Goal: Communication & Community: Answer question/provide support

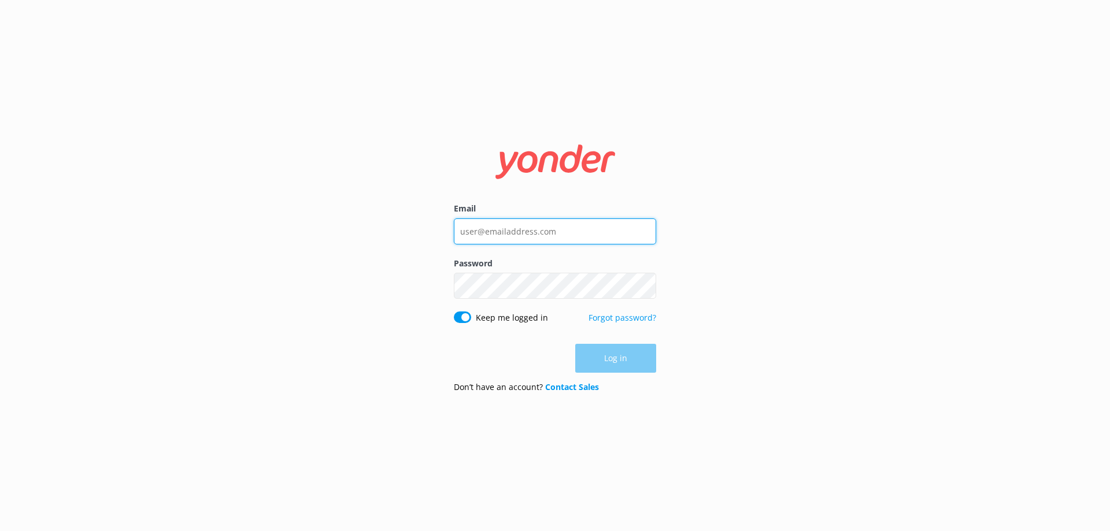
click at [468, 232] on input "Email" at bounding box center [555, 231] width 202 height 26
type input "sandraniedojadlo@gmail.com"
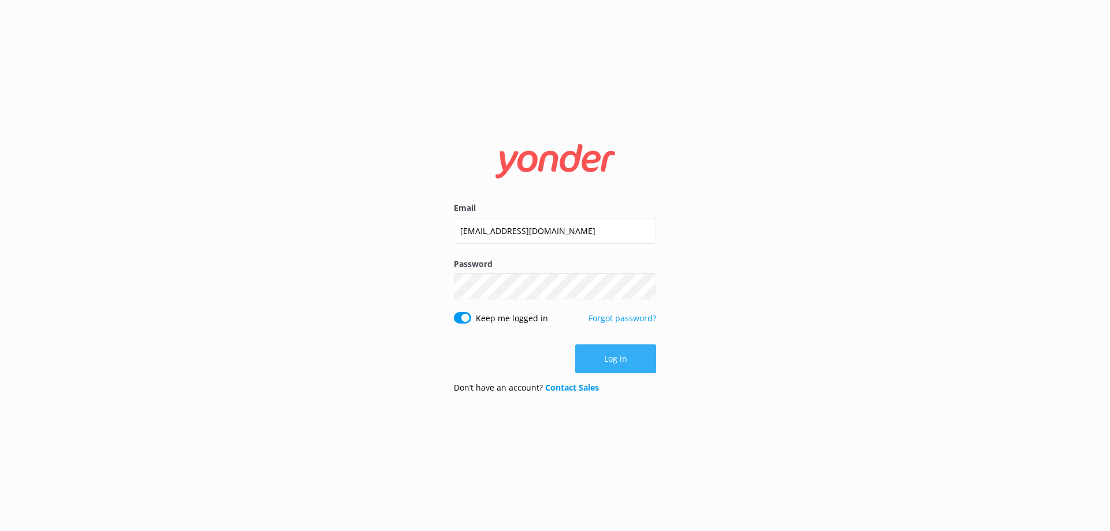
click at [622, 361] on button "Log in" at bounding box center [615, 358] width 81 height 29
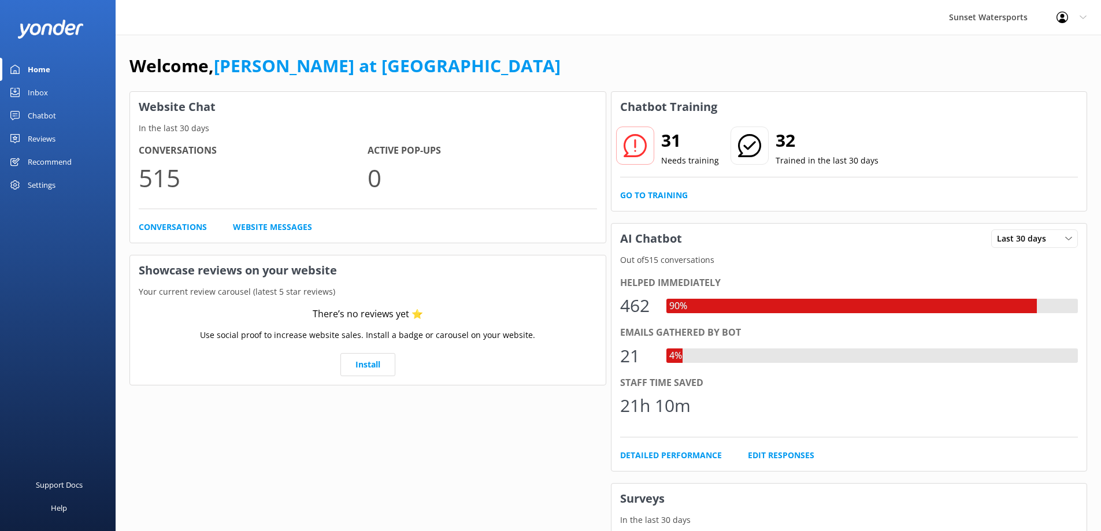
click at [30, 94] on div "Inbox" at bounding box center [38, 92] width 20 height 23
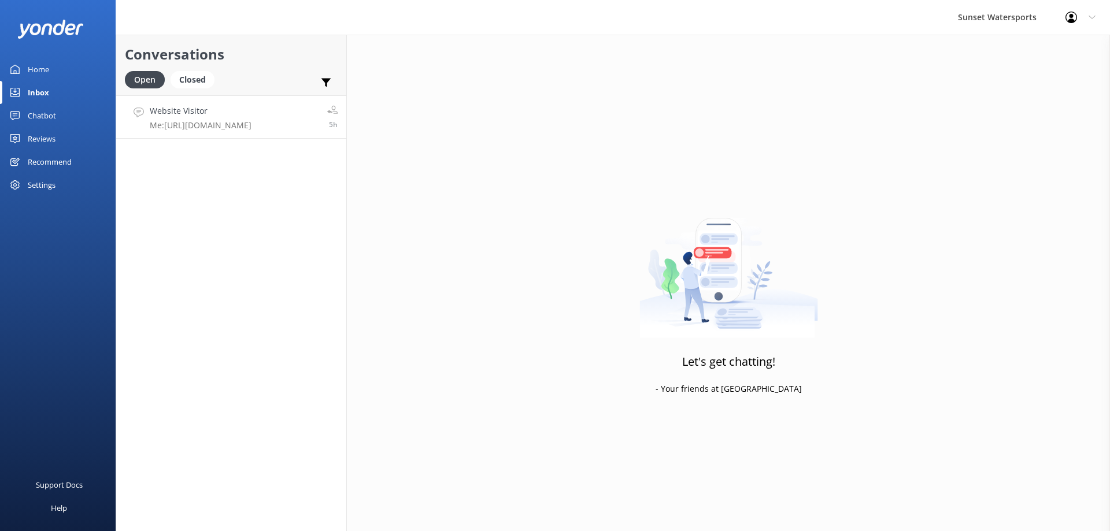
click at [176, 114] on h4 "Website Visitor" at bounding box center [201, 111] width 102 height 13
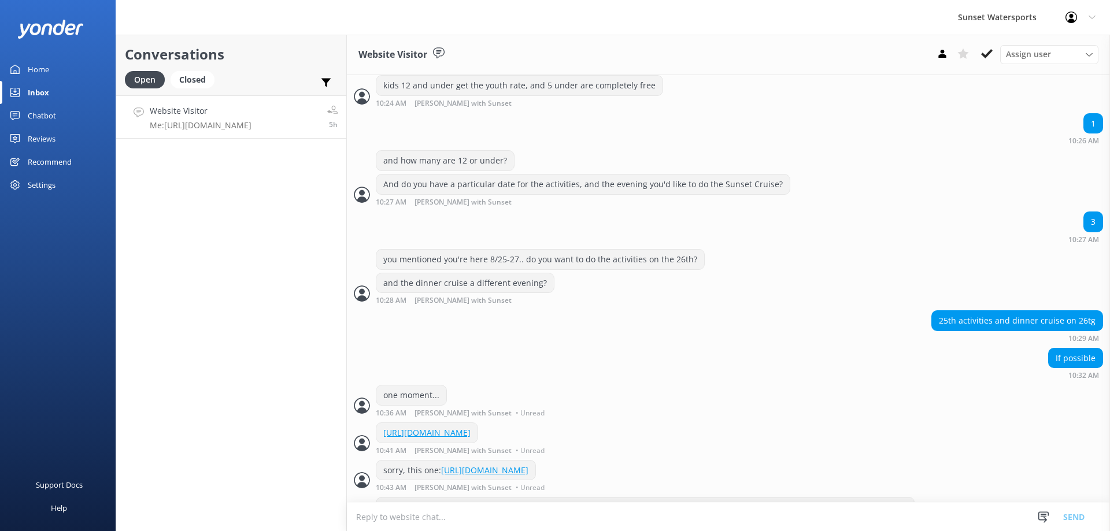
scroll to position [987, 0]
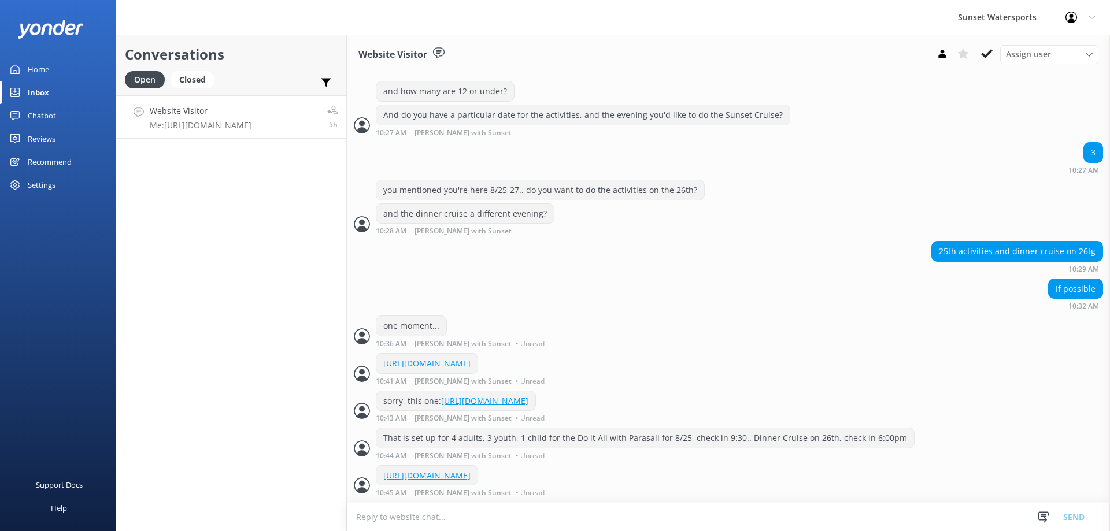
click at [32, 90] on div "Inbox" at bounding box center [38, 92] width 21 height 23
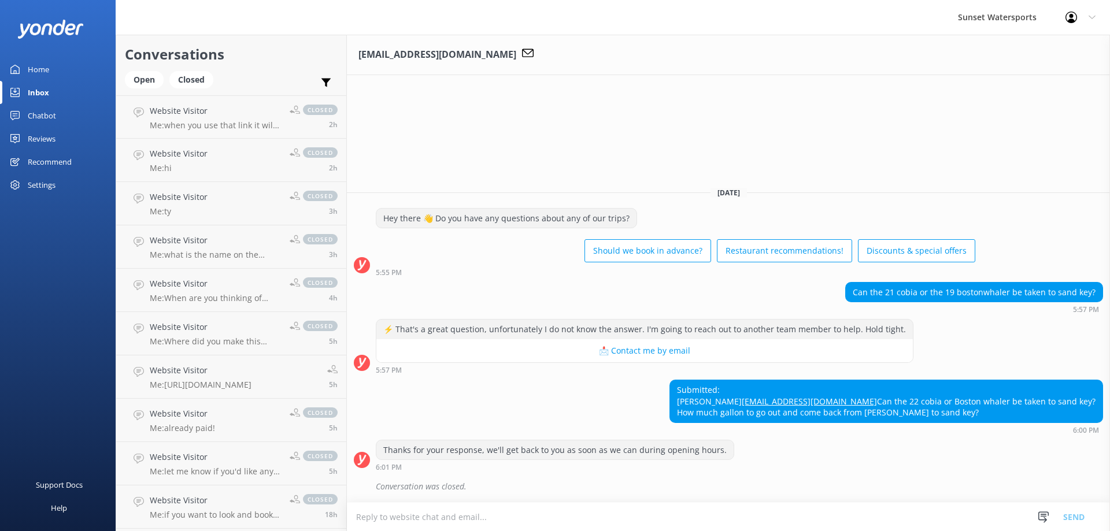
click at [41, 91] on div "Inbox" at bounding box center [38, 92] width 21 height 23
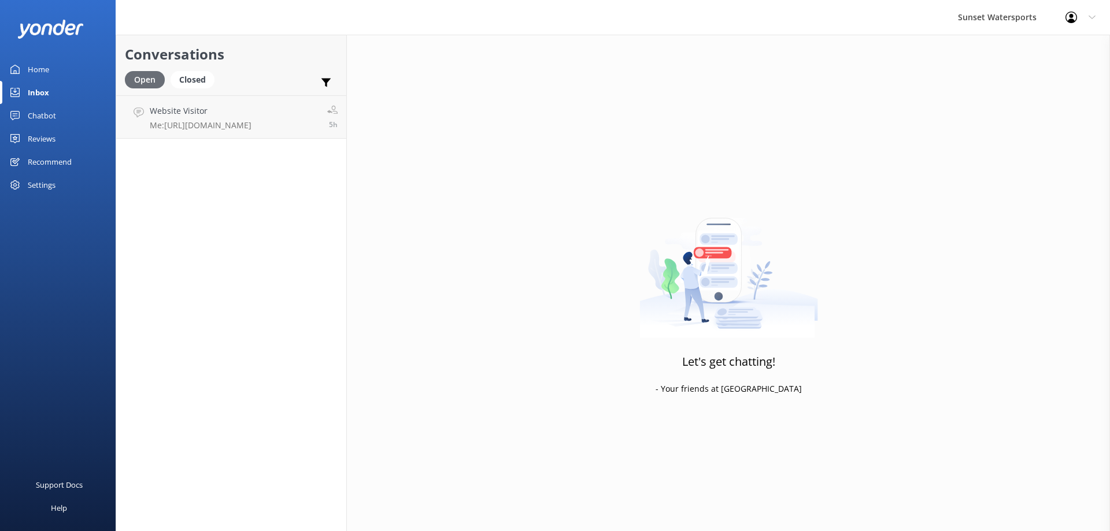
click at [139, 80] on div "Open" at bounding box center [145, 79] width 40 height 17
click at [158, 115] on h4 "Website Visitor" at bounding box center [201, 111] width 102 height 13
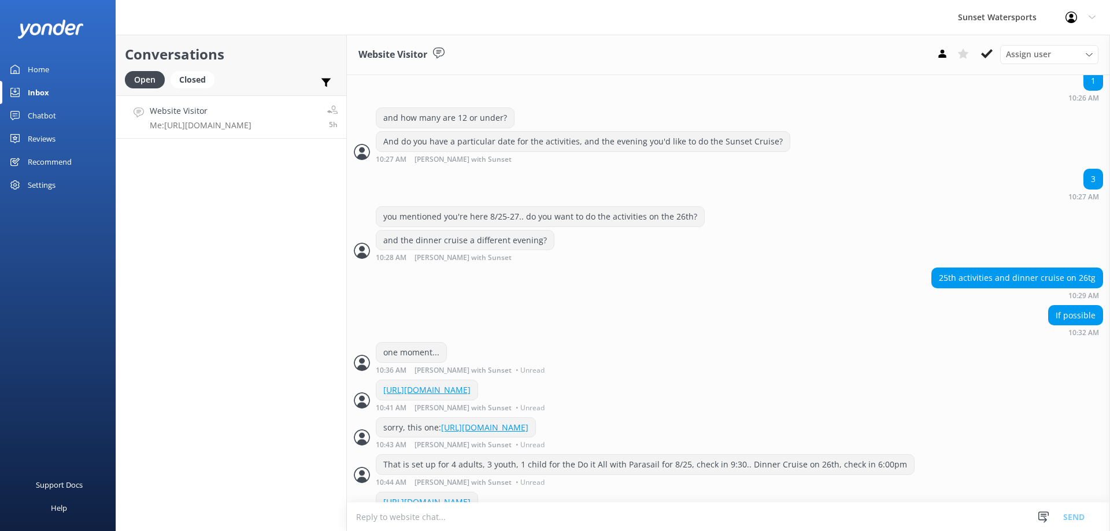
scroll to position [987, 0]
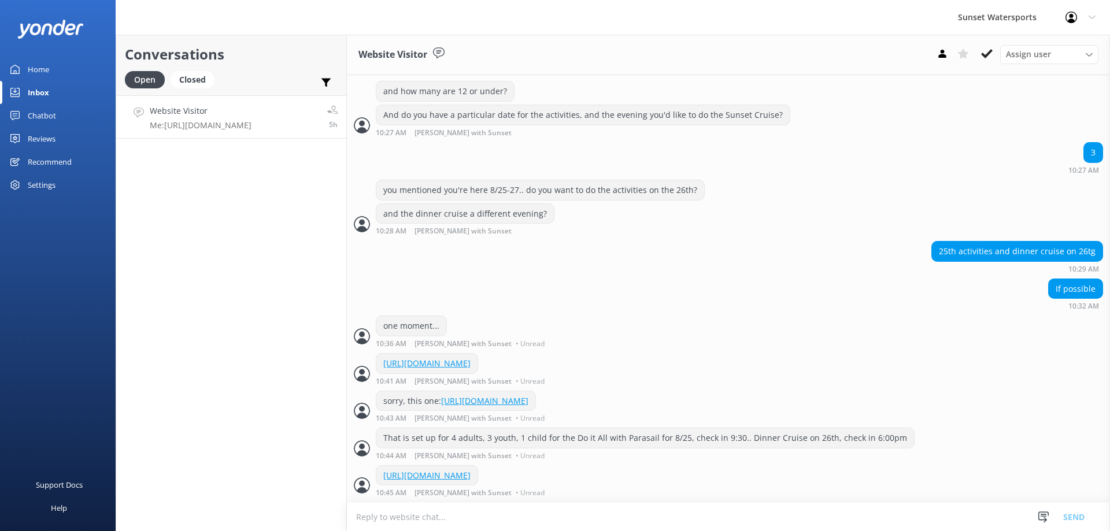
click at [43, 90] on div "Inbox" at bounding box center [38, 92] width 21 height 23
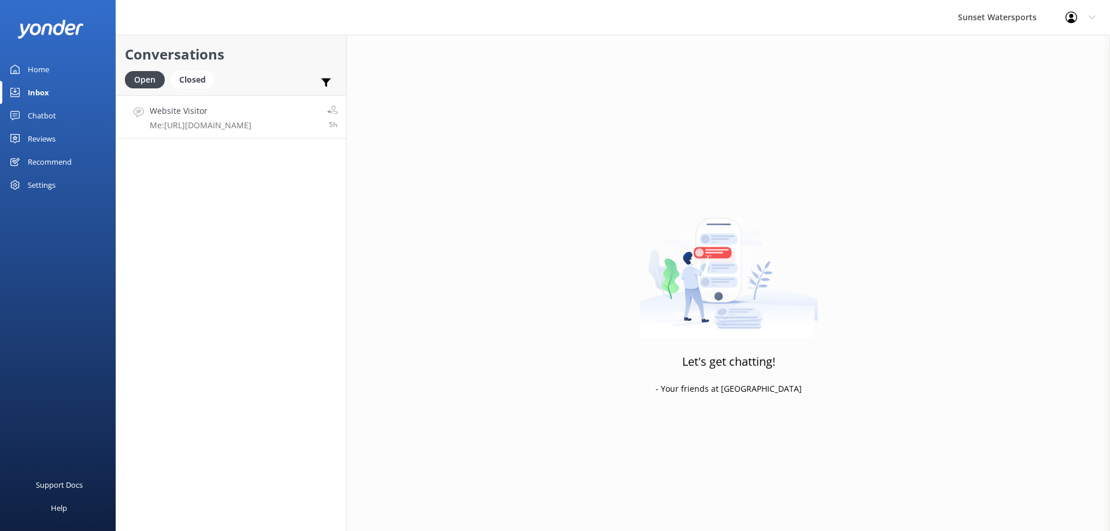
click at [180, 116] on h4 "Website Visitor" at bounding box center [201, 111] width 102 height 13
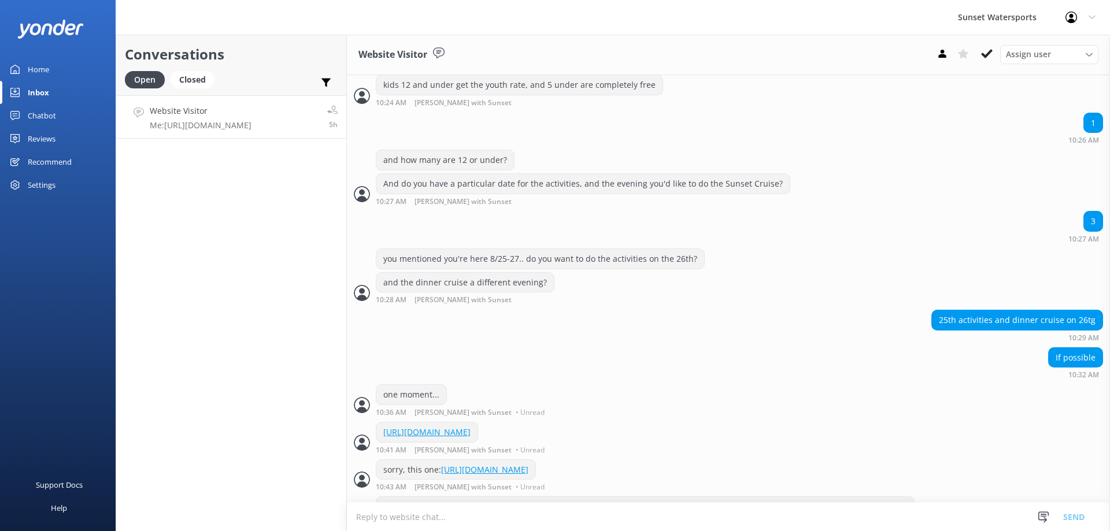
scroll to position [987, 0]
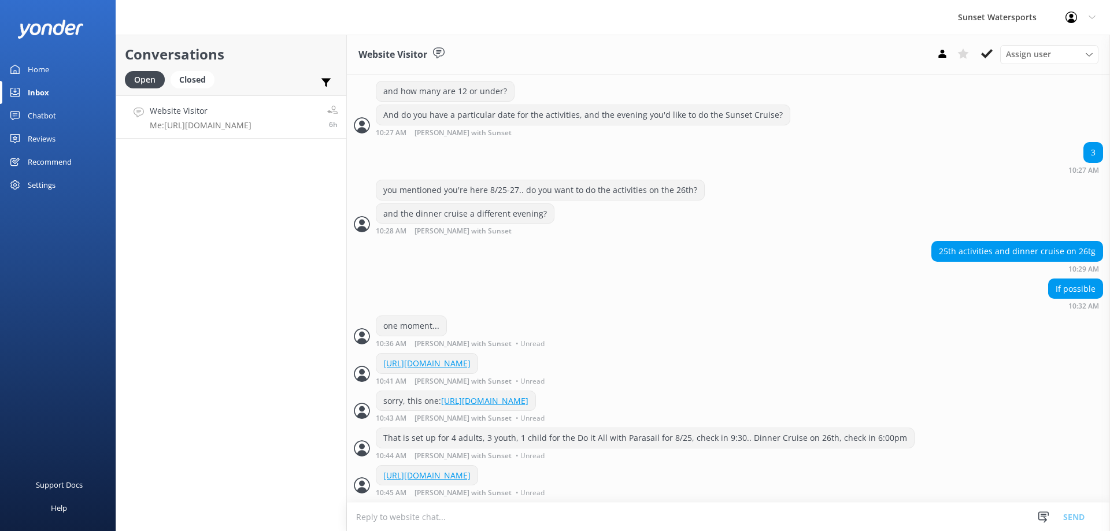
click at [169, 109] on h4 "Website Visitor" at bounding box center [201, 111] width 102 height 13
click at [42, 87] on div "Inbox" at bounding box center [38, 92] width 21 height 23
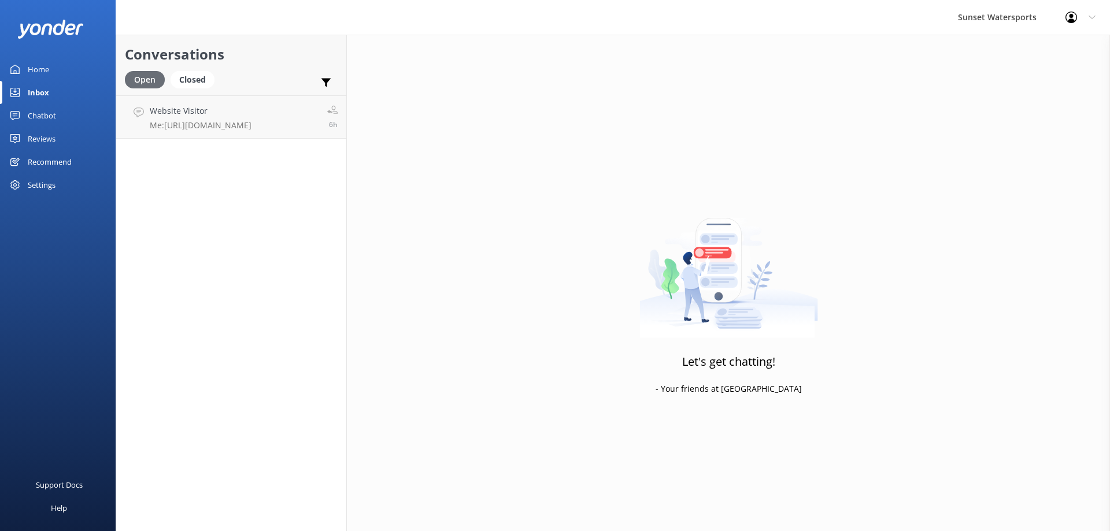
click at [148, 82] on div "Open" at bounding box center [145, 79] width 40 height 17
click at [217, 120] on p "Bot: We offer early-bird discounts on all of our morning trips. When you book d…" at bounding box center [232, 125] width 165 height 10
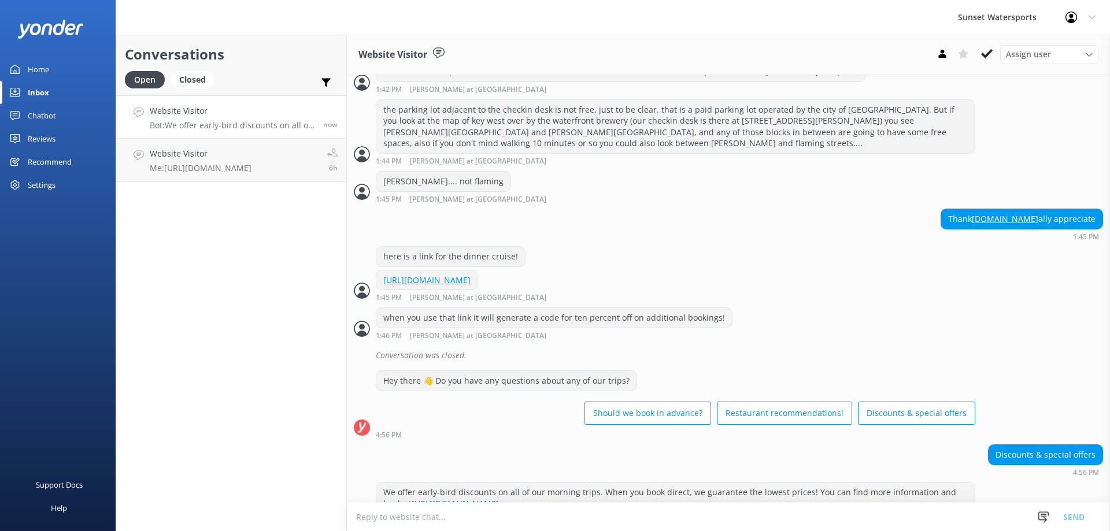
scroll to position [775, 0]
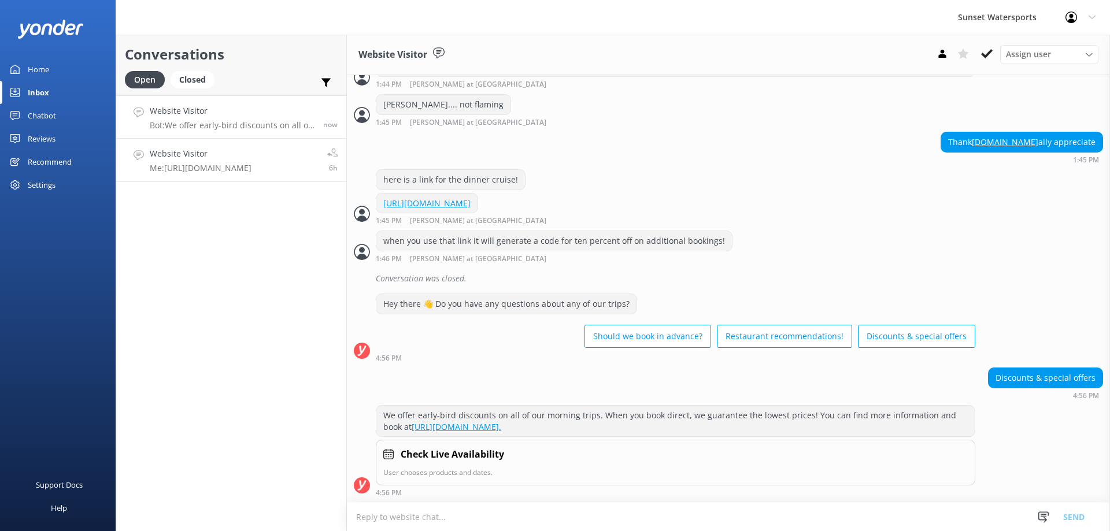
click at [177, 153] on h4 "Website Visitor" at bounding box center [201, 153] width 102 height 13
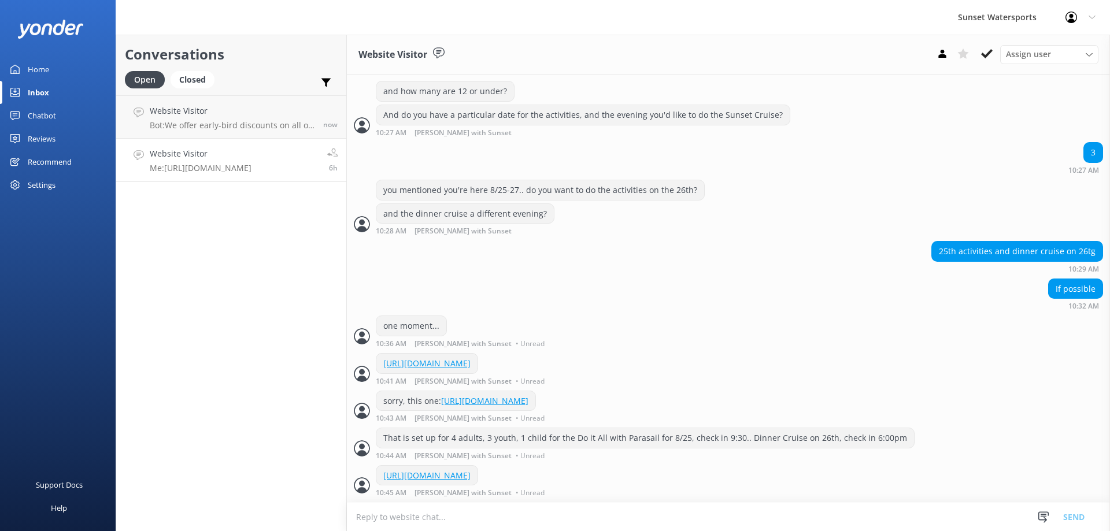
scroll to position [987, 0]
